Goal: Check status: Check status

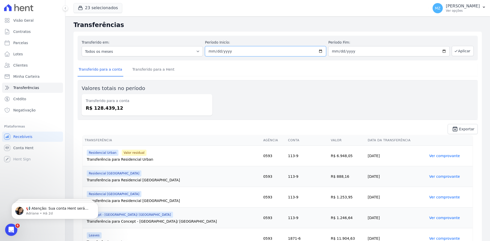
click at [207, 50] on input "2025-01-07" at bounding box center [265, 51] width 121 height 10
type input "2025-01-17"
type input "[DATE]"
type input "2025-01-17"
type input "[DATE]"
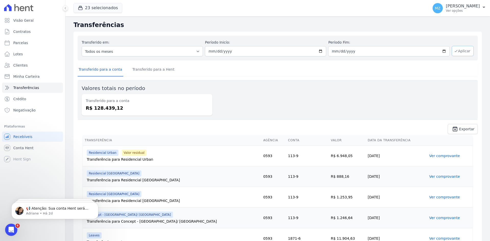
click at [454, 52] on icon "button" at bounding box center [456, 51] width 4 height 4
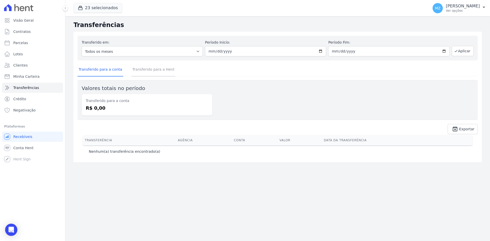
click at [131, 71] on link "Transferido para a Hent" at bounding box center [153, 69] width 44 height 13
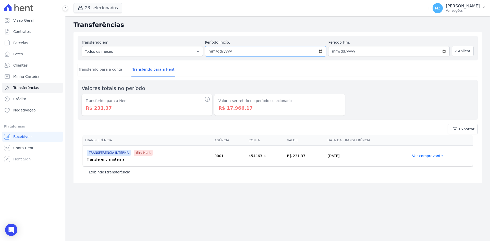
click at [210, 51] on input "[DATE]" at bounding box center [265, 51] width 121 height 10
type input "[DATE]"
type input "2025-06-30"
click at [465, 51] on button "Aplicar" at bounding box center [463, 51] width 22 height 10
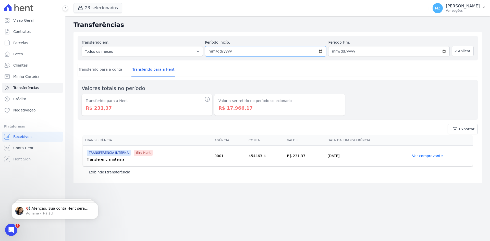
click at [210, 51] on input "2025-06-01" at bounding box center [265, 51] width 121 height 10
type input "2025-06-01"
type input "2025-07-01"
type input "2025-06-03"
type input "2025-07-31"
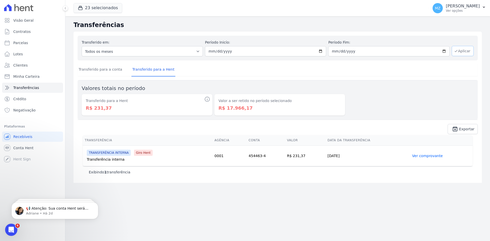
click at [471, 50] on button "Aplicar" at bounding box center [463, 51] width 22 height 10
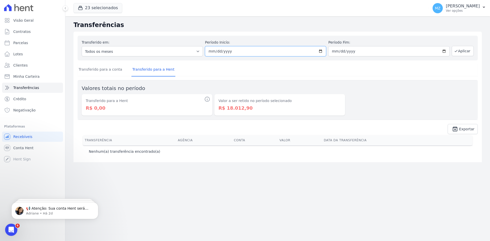
click at [212, 50] on input "2025-07-01" at bounding box center [265, 51] width 121 height 10
type input "2025-07-01"
type input "2025-05-01"
type input "2025-07-31"
type input "2025-05-31"
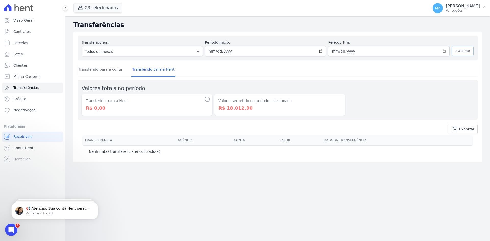
click at [455, 52] on icon "button" at bounding box center [456, 51] width 4 height 4
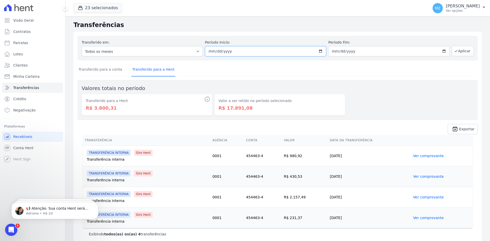
click at [210, 50] on input "2025-05-01" at bounding box center [265, 51] width 121 height 10
type input "2025-05-01"
type input "[DATE]"
type input "2025-05-30"
type input "[DATE]"
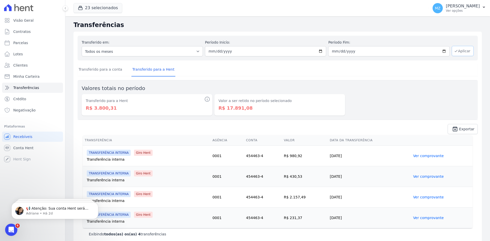
click at [459, 52] on button "Aplicar" at bounding box center [463, 51] width 22 height 10
click at [27, 96] on link "Crédito" at bounding box center [32, 99] width 61 height 10
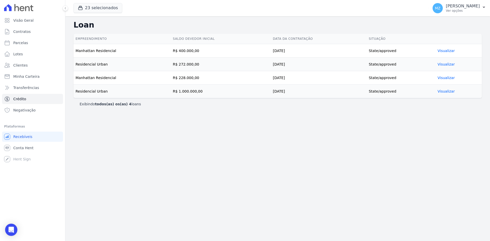
click at [444, 51] on link "Visualizar" at bounding box center [446, 51] width 17 height 4
click at [440, 64] on link "Visualizar" at bounding box center [446, 64] width 17 height 4
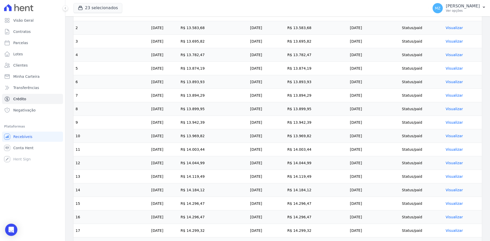
scroll to position [281, 0]
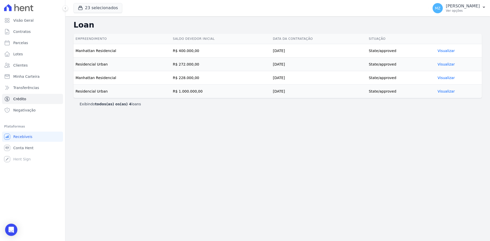
click at [449, 51] on link "Visualizar" at bounding box center [446, 51] width 17 height 4
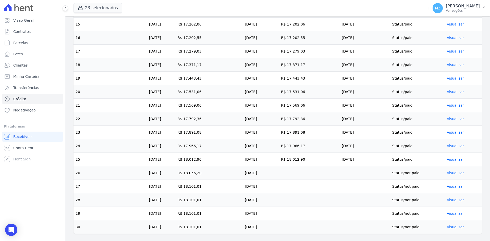
scroll to position [362, 0]
